Goal: Task Accomplishment & Management: Use online tool/utility

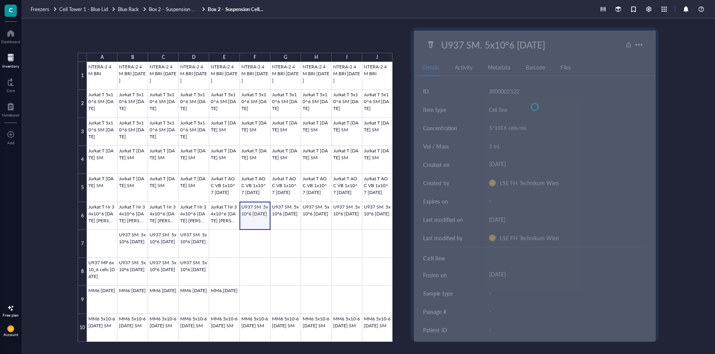
click at [251, 209] on div at bounding box center [239, 202] width 305 height 280
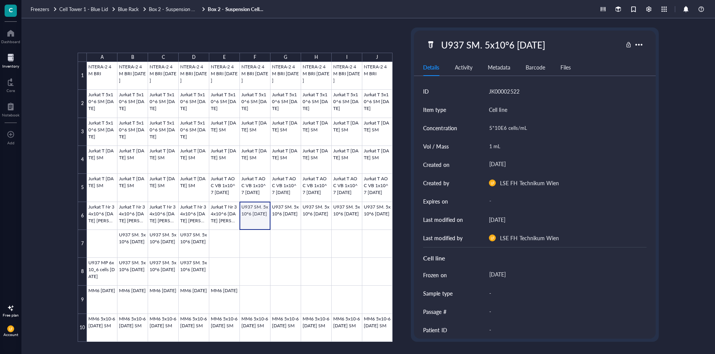
drag, startPoint x: 250, startPoint y: 209, endPoint x: 256, endPoint y: 211, distance: 5.8
click at [256, 211] on div at bounding box center [239, 202] width 305 height 280
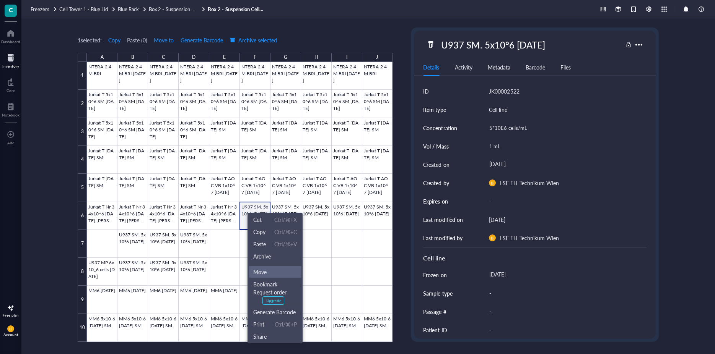
click at [271, 273] on span "Move" at bounding box center [275, 272] width 44 height 8
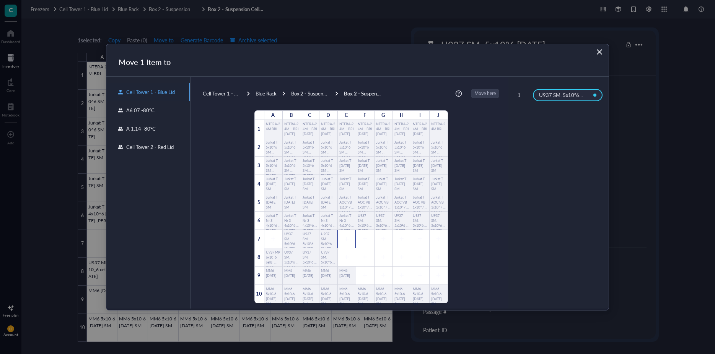
click at [344, 237] on icon at bounding box center [346, 239] width 5 height 5
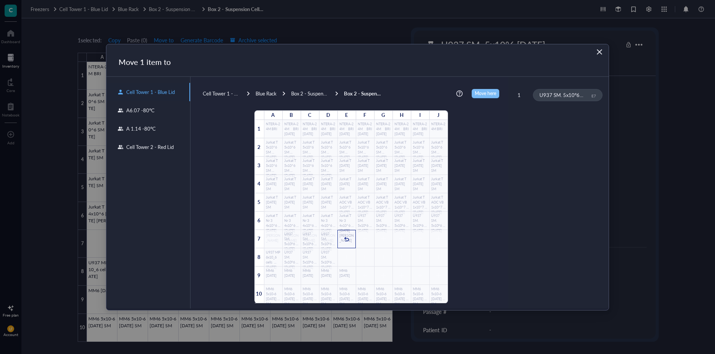
click at [474, 95] on span "Move here" at bounding box center [484, 93] width 21 height 9
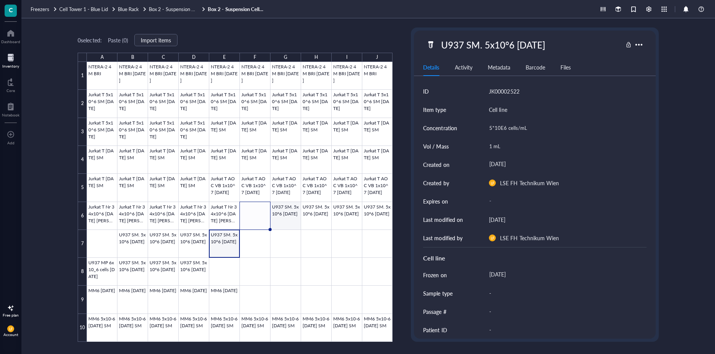
click at [287, 213] on div at bounding box center [239, 202] width 305 height 280
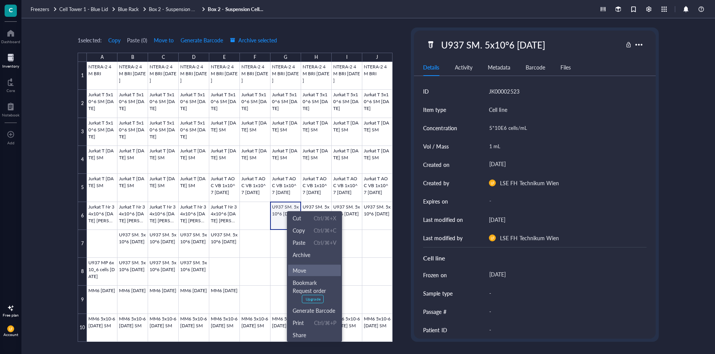
click at [312, 268] on span "Move" at bounding box center [314, 270] width 44 height 8
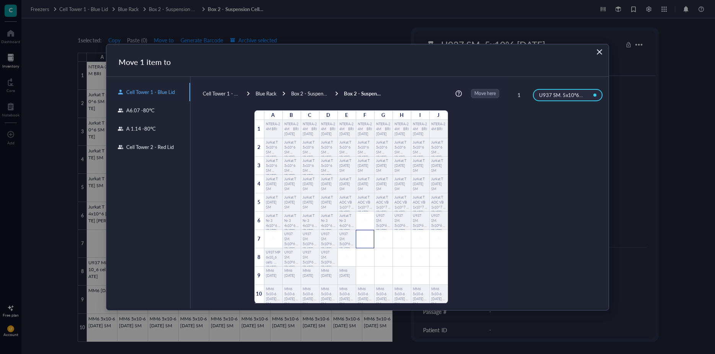
click at [363, 239] on div at bounding box center [365, 239] width 18 height 18
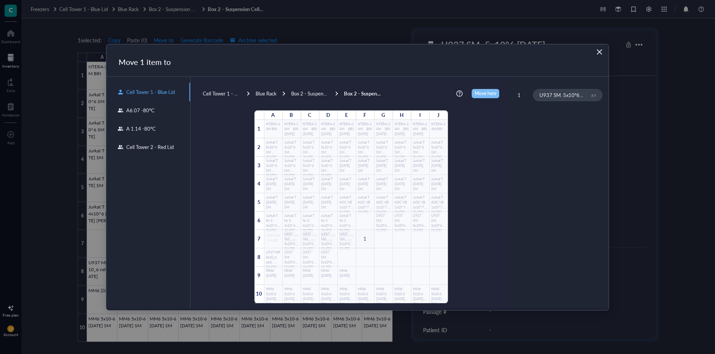
click at [474, 90] on span "Move here" at bounding box center [484, 93] width 21 height 9
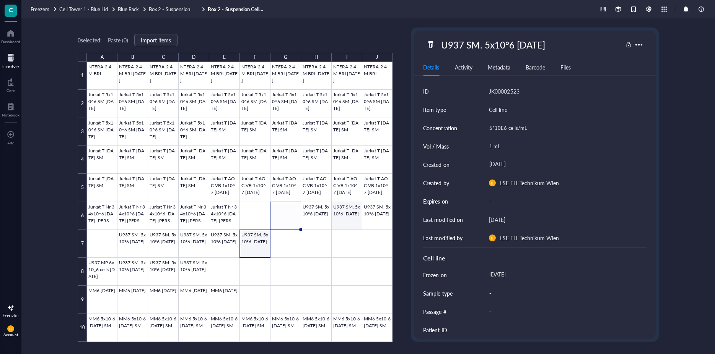
click at [350, 216] on div at bounding box center [239, 202] width 305 height 280
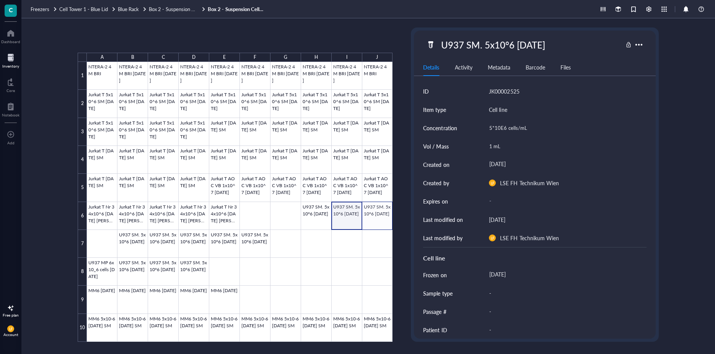
click at [368, 215] on div at bounding box center [239, 202] width 305 height 280
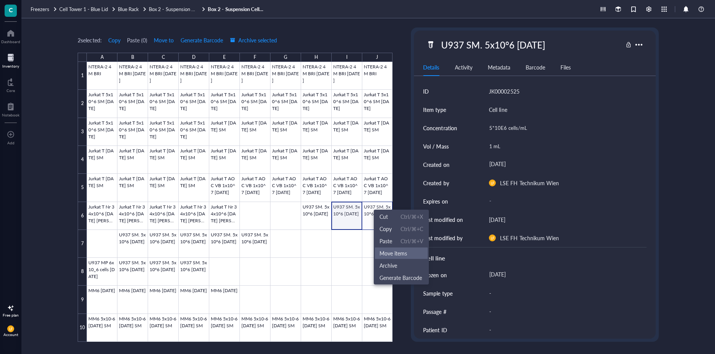
click at [389, 255] on span "Move items" at bounding box center [401, 253] width 44 height 8
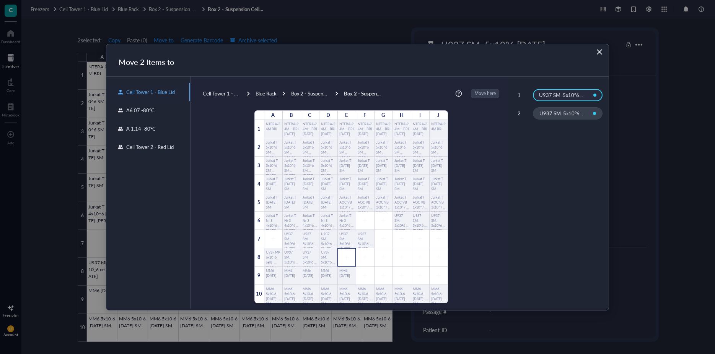
click at [344, 255] on icon at bounding box center [346, 257] width 5 height 5
click at [474, 93] on span "Move here" at bounding box center [484, 93] width 21 height 9
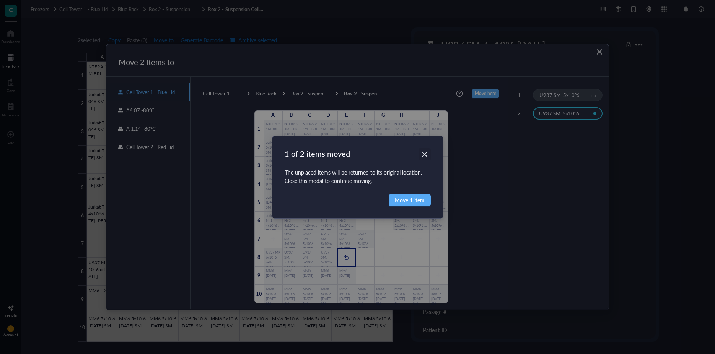
click at [421, 149] on div "Close" at bounding box center [424, 154] width 12 height 12
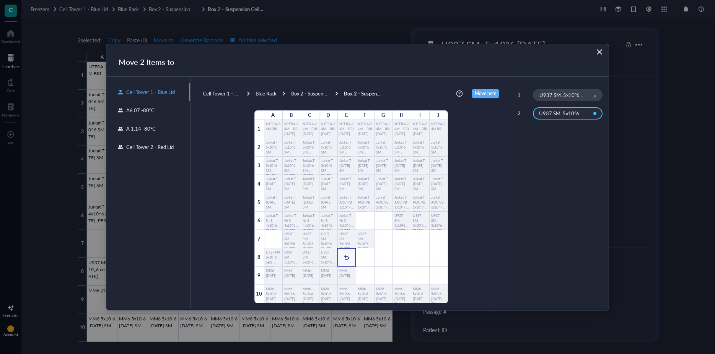
click at [343, 255] on div "1" at bounding box center [346, 257] width 18 height 18
click at [343, 255] on div at bounding box center [346, 257] width 18 height 18
click at [362, 258] on icon at bounding box center [364, 257] width 5 height 5
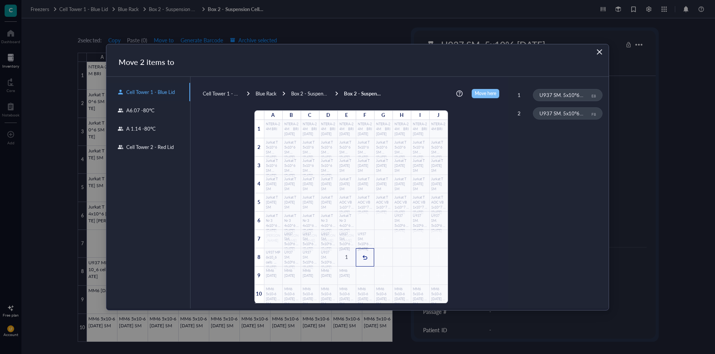
click at [474, 97] on span "Move here" at bounding box center [484, 93] width 21 height 9
